Goal: Understand process/instructions

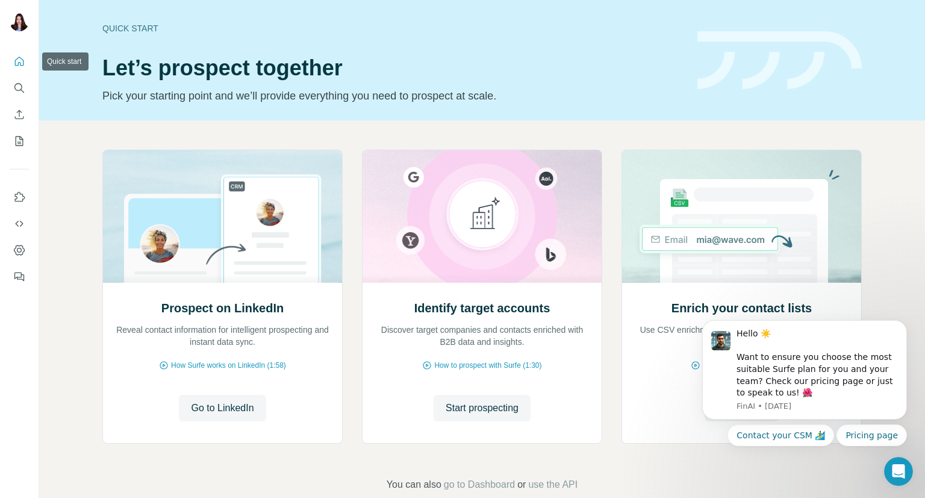
click at [25, 68] on button "Quick start" at bounding box center [19, 62] width 19 height 22
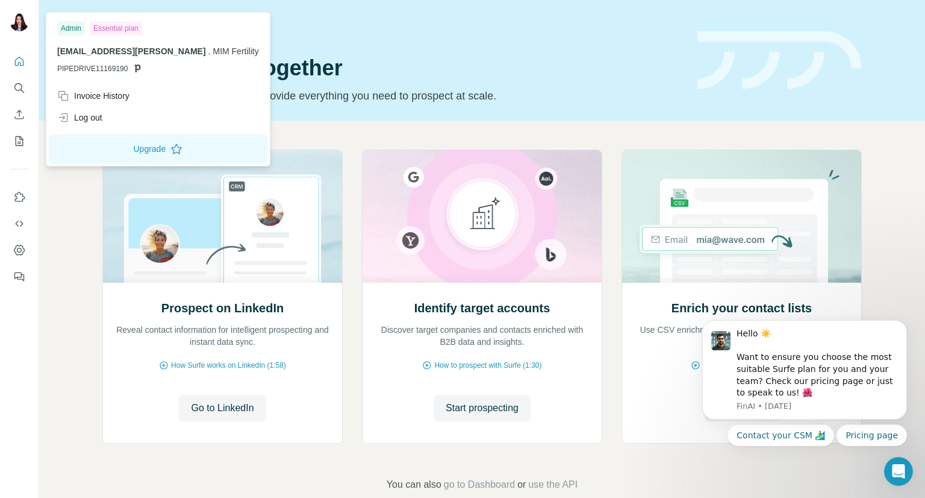
click at [15, 16] on img at bounding box center [19, 21] width 19 height 19
click at [438, 51] on div "Quick start Let’s prospect together Pick your starting point and we’ll provide …" at bounding box center [392, 60] width 581 height 88
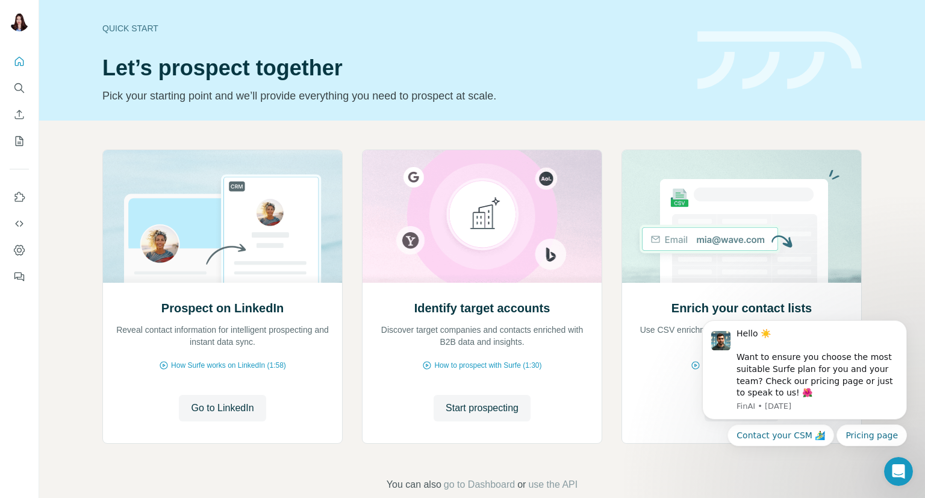
click at [114, 23] on div "Quick start" at bounding box center [392, 28] width 581 height 12
click at [236, 415] on button "Go to LinkedIn" at bounding box center [222, 408] width 87 height 27
click at [22, 60] on icon "Quick start" at bounding box center [19, 61] width 12 height 12
click at [17, 244] on icon "Dashboard" at bounding box center [19, 250] width 12 height 12
